Goal: Navigation & Orientation: Find specific page/section

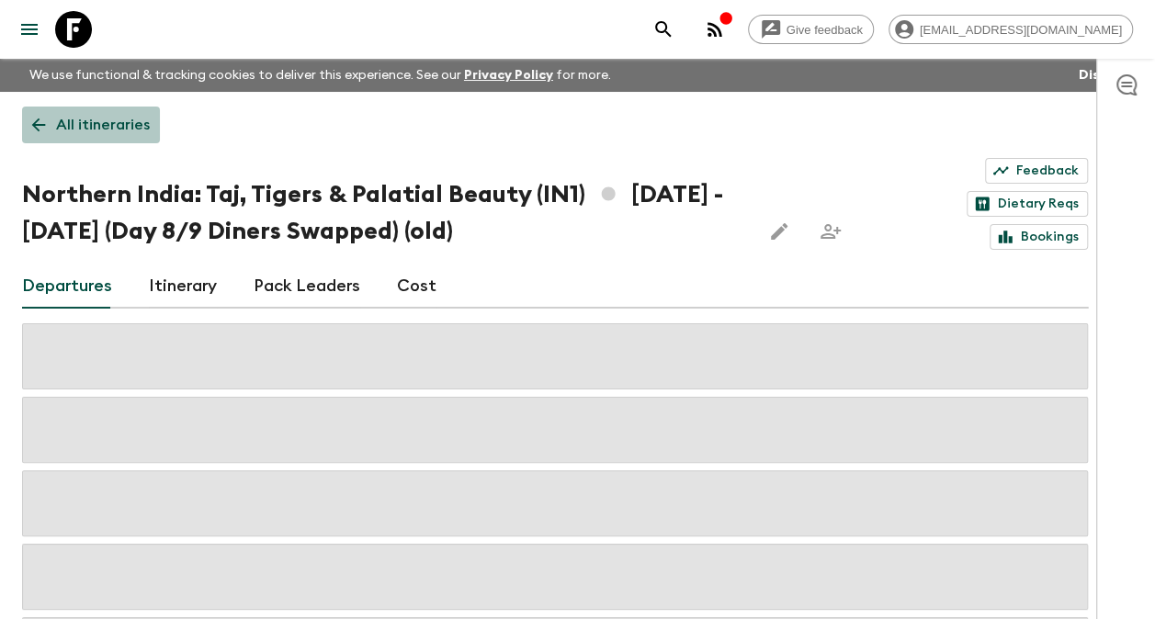
click at [112, 127] on p "All itineraries" at bounding box center [103, 125] width 94 height 22
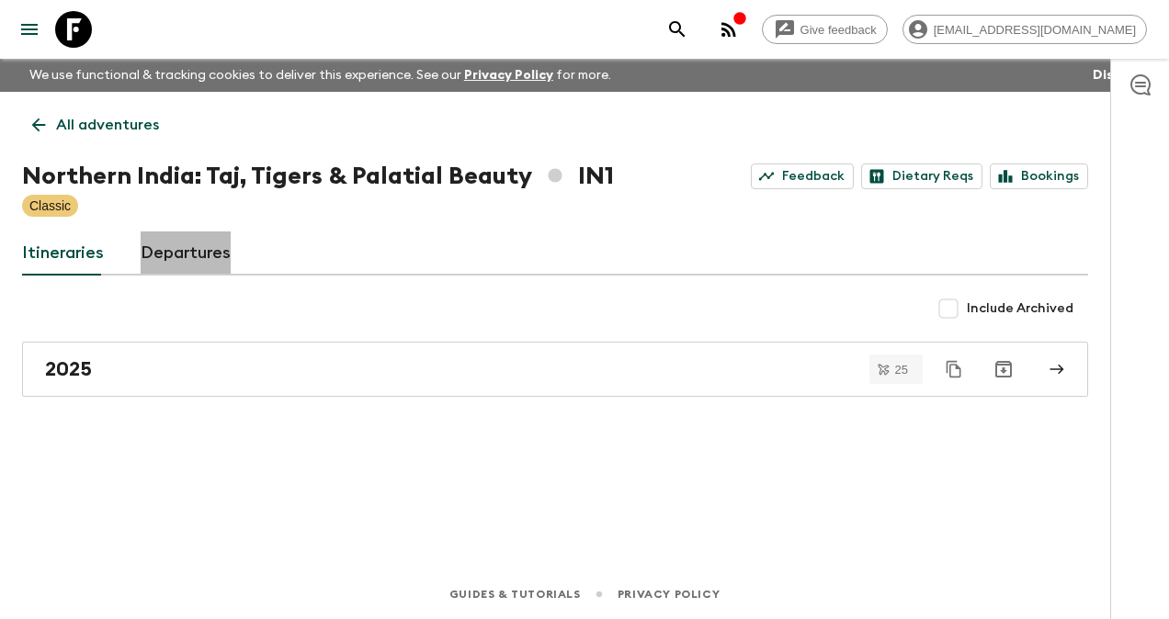
click at [195, 250] on link "Departures" at bounding box center [186, 254] width 90 height 44
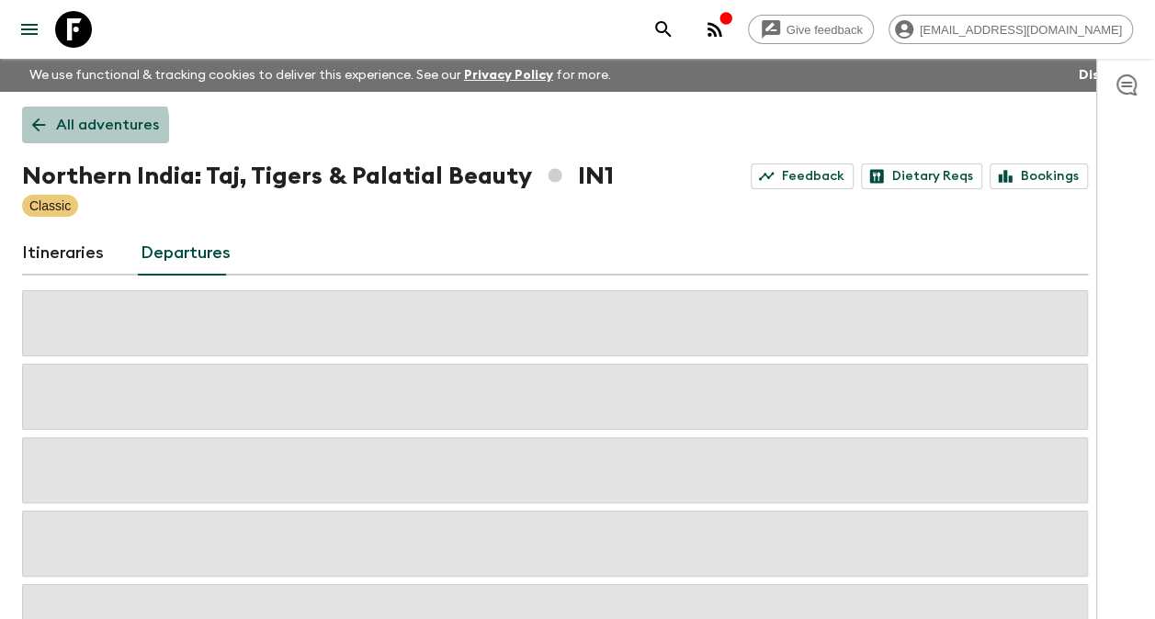
click at [82, 129] on p "All adventures" at bounding box center [107, 125] width 103 height 22
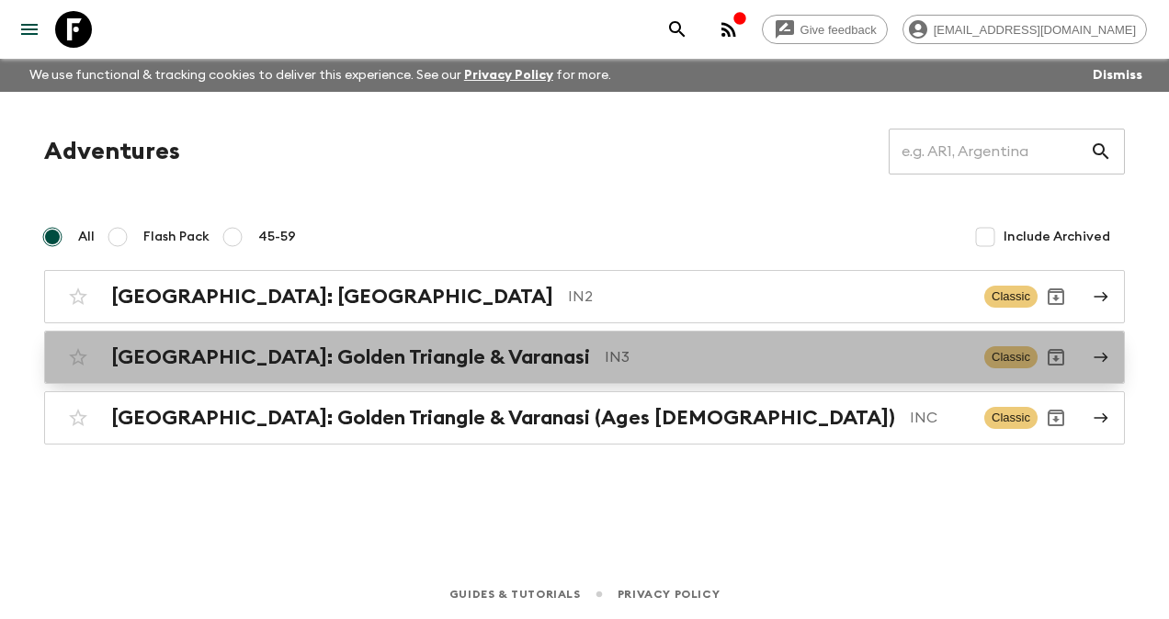
click at [211, 356] on h2 "[GEOGRAPHIC_DATA]: Golden Triangle & Varanasi" at bounding box center [350, 358] width 479 height 24
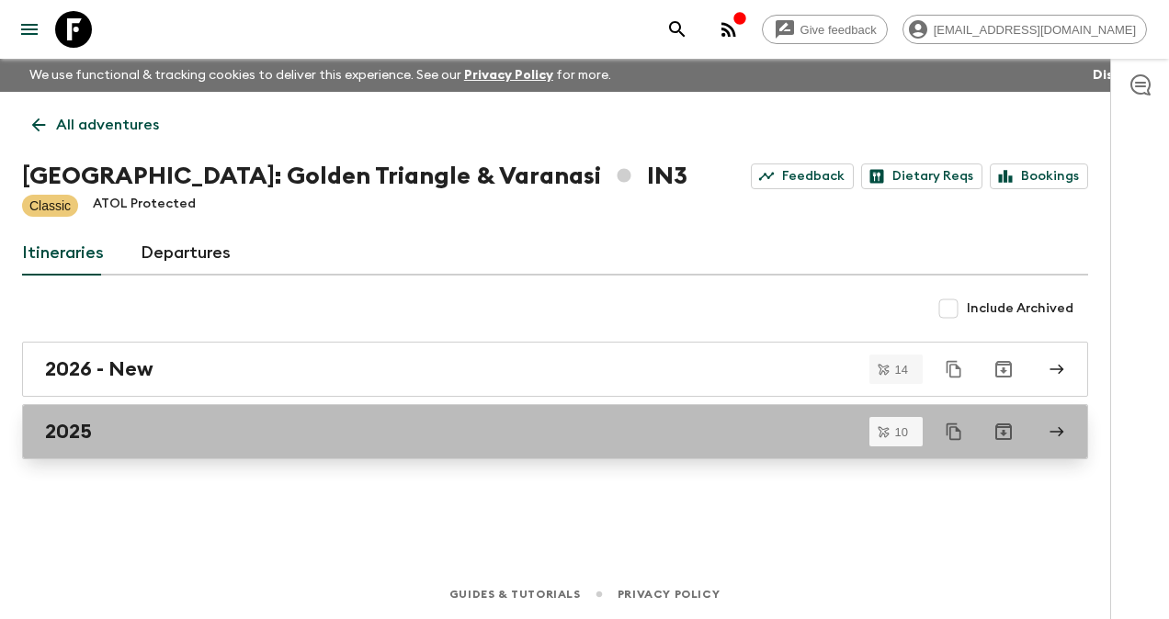
click at [87, 427] on h2 "2025" at bounding box center [68, 432] width 47 height 24
